Goal: Transaction & Acquisition: Purchase product/service

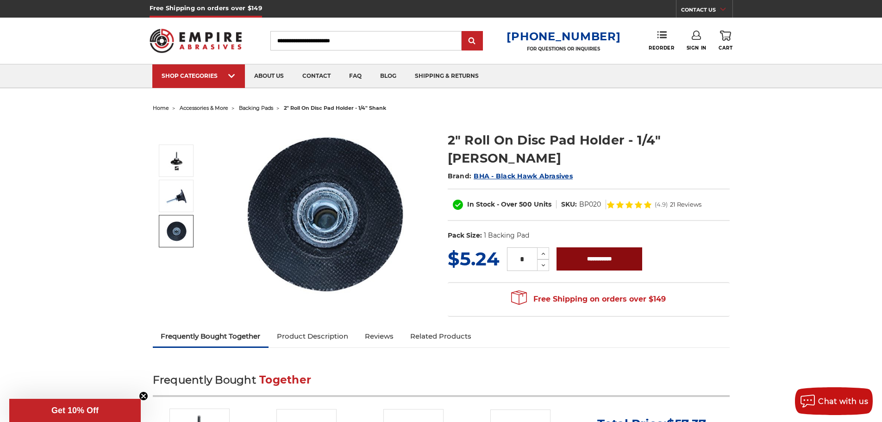
click at [579, 247] on input "**********" at bounding box center [599, 258] width 86 height 23
type input "**********"
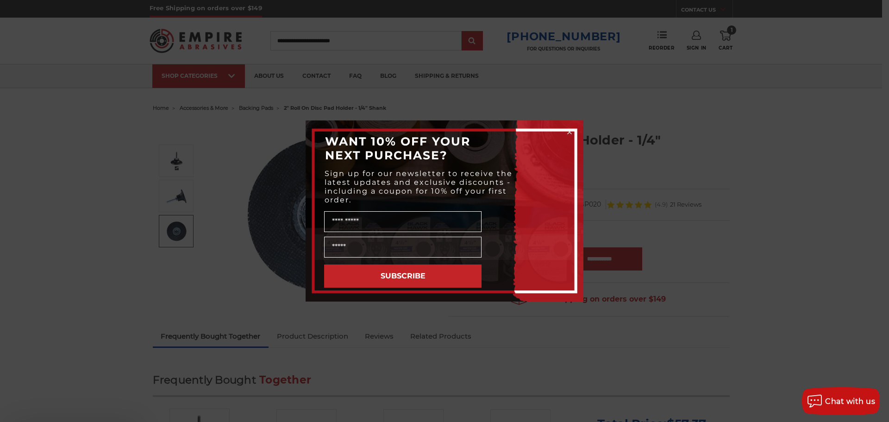
click at [403, 232] on input "Name" at bounding box center [402, 221] width 157 height 21
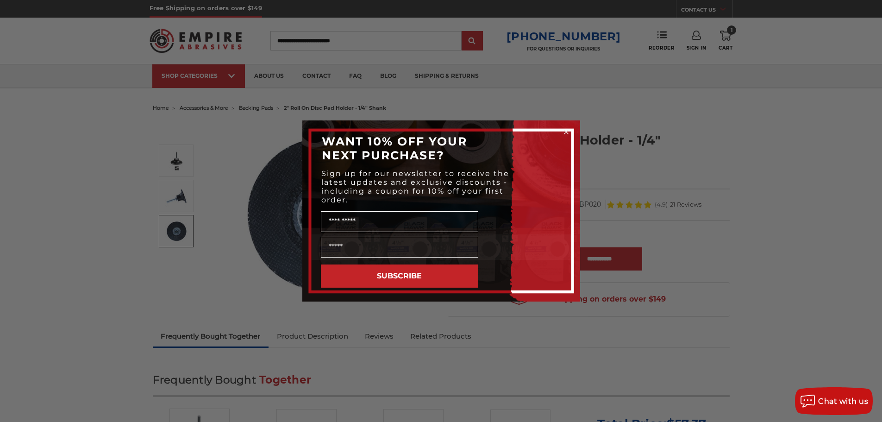
click at [567, 132] on circle "Close dialog" at bounding box center [565, 132] width 9 height 9
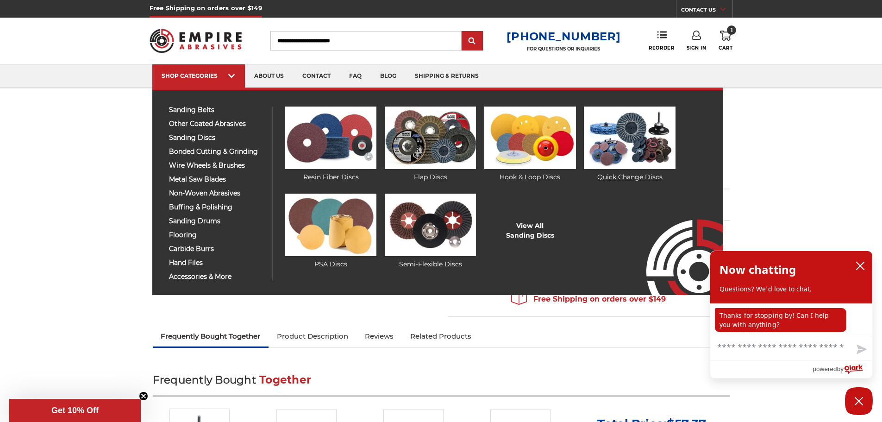
click at [626, 159] on img at bounding box center [629, 137] width 91 height 62
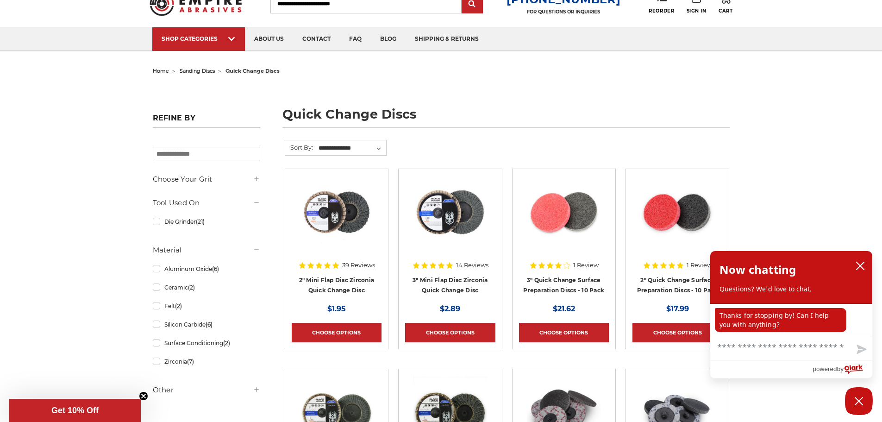
scroll to position [93, 0]
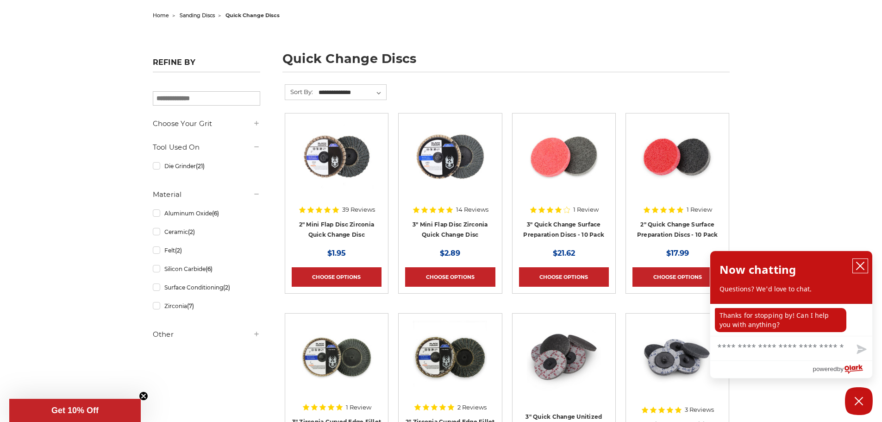
click at [861, 263] on icon "close chatbox" at bounding box center [859, 265] width 9 height 9
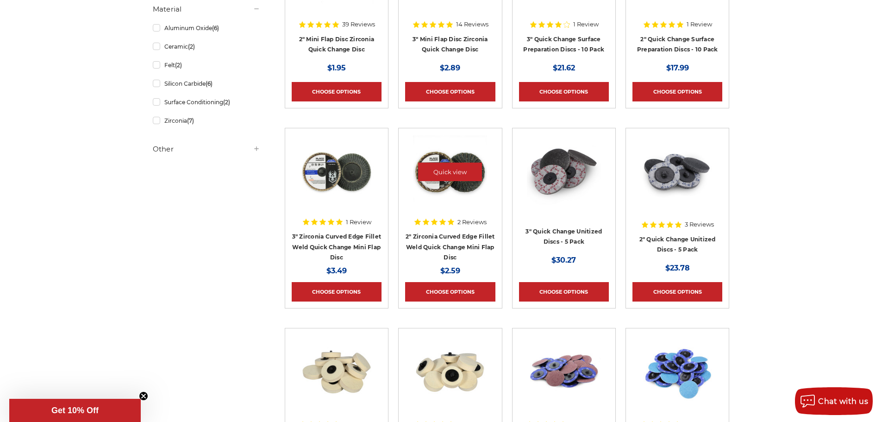
scroll to position [0, 0]
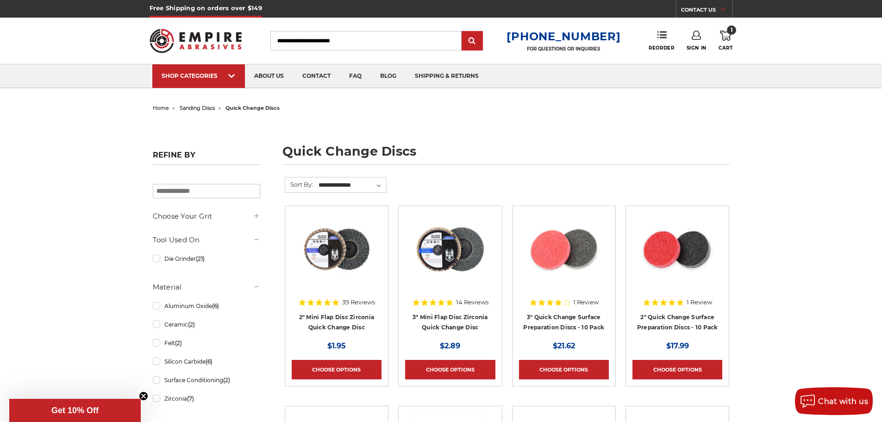
click at [202, 220] on h5 "Choose Your Grit" at bounding box center [206, 216] width 107 height 11
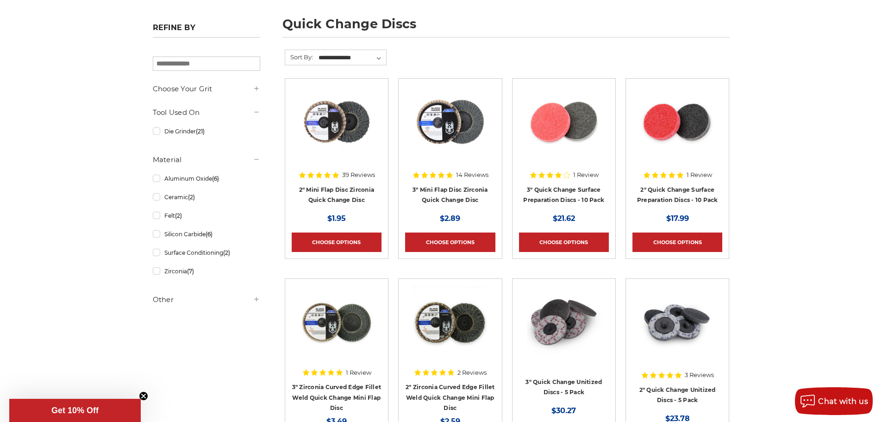
scroll to position [139, 0]
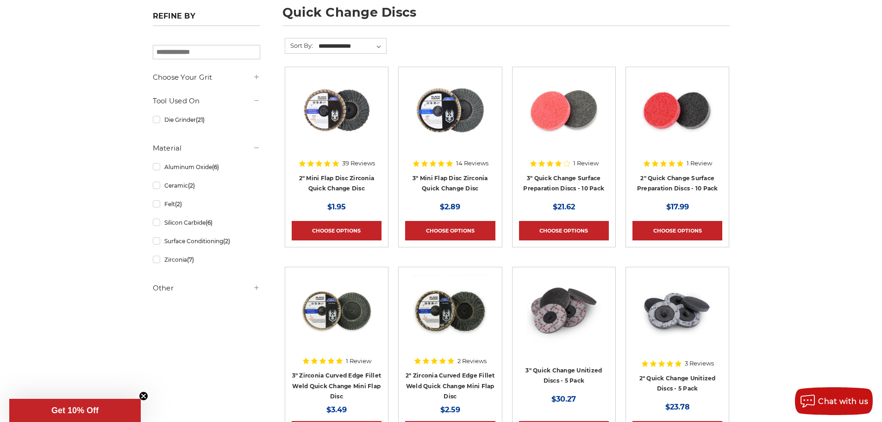
click at [203, 288] on h5 "Other" at bounding box center [206, 287] width 107 height 11
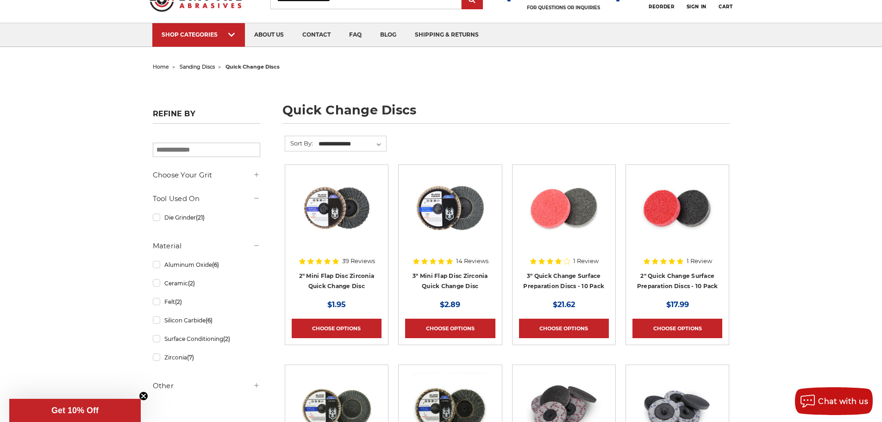
scroll to position [0, 0]
